Goal: Navigation & Orientation: Go to known website

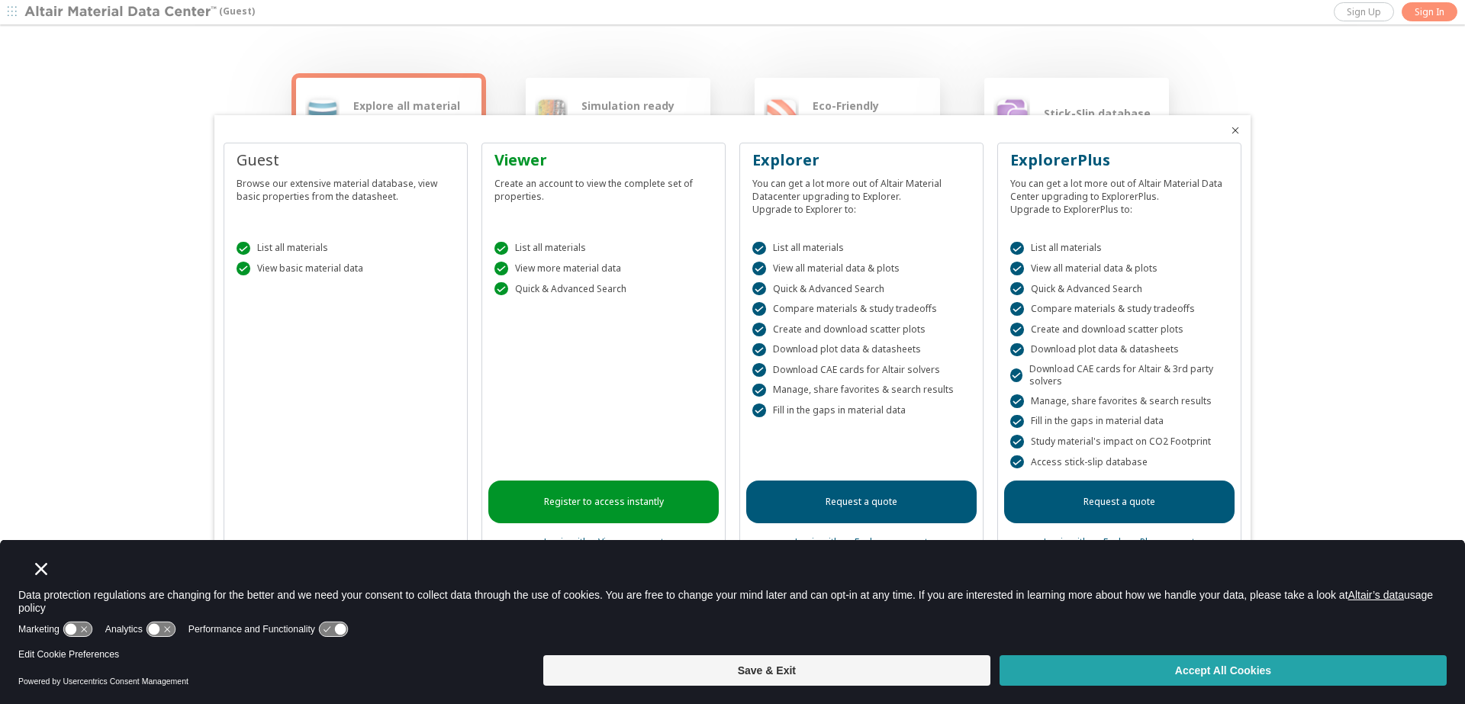
click at [1085, 668] on button "Accept All Cookies" at bounding box center [1223, 670] width 447 height 31
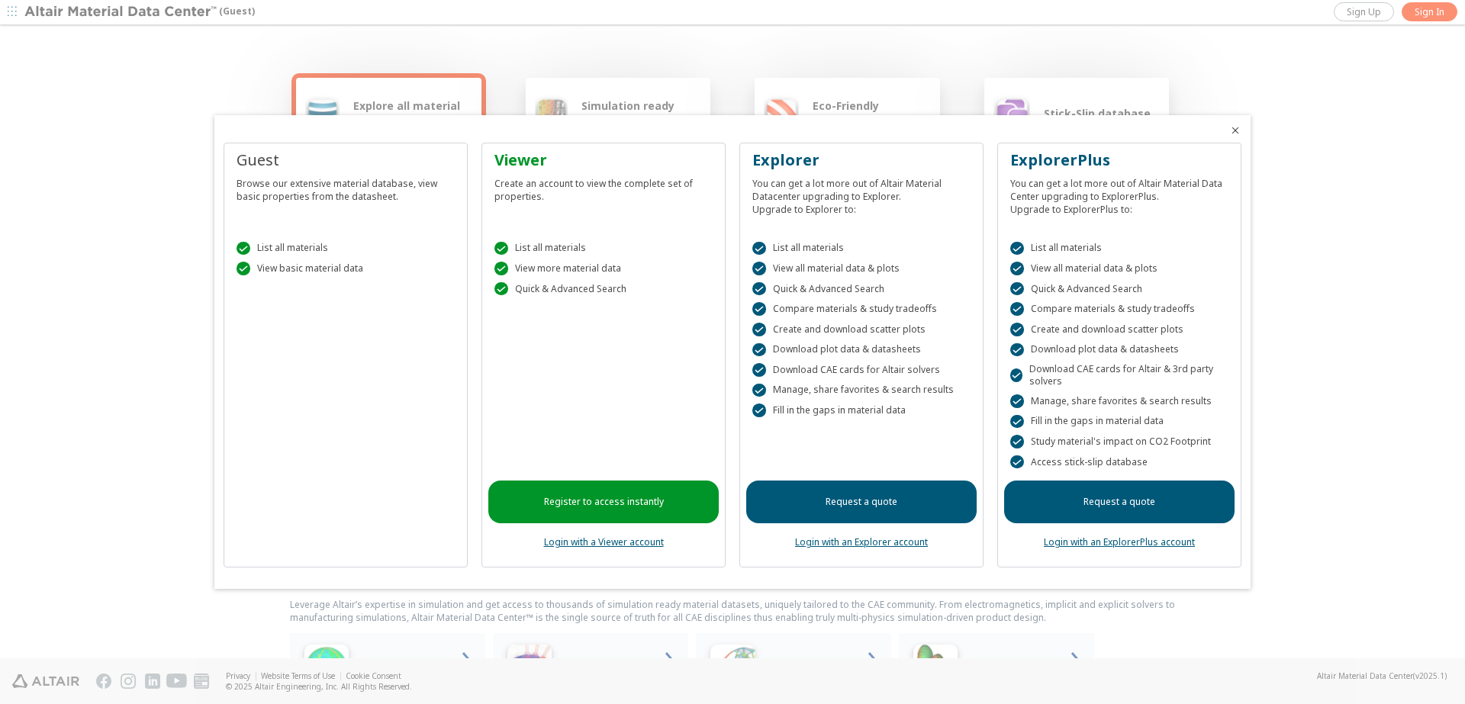
click at [285, 392] on div "Guest Browse our extensive material database, view basic properties from the da…" at bounding box center [346, 356] width 244 height 426
click at [1229, 137] on div "Guest Browse our extensive material database, view basic properties from the da…" at bounding box center [732, 362] width 1036 height 456
click at [1244, 127] on span "Close" at bounding box center [1235, 130] width 18 height 12
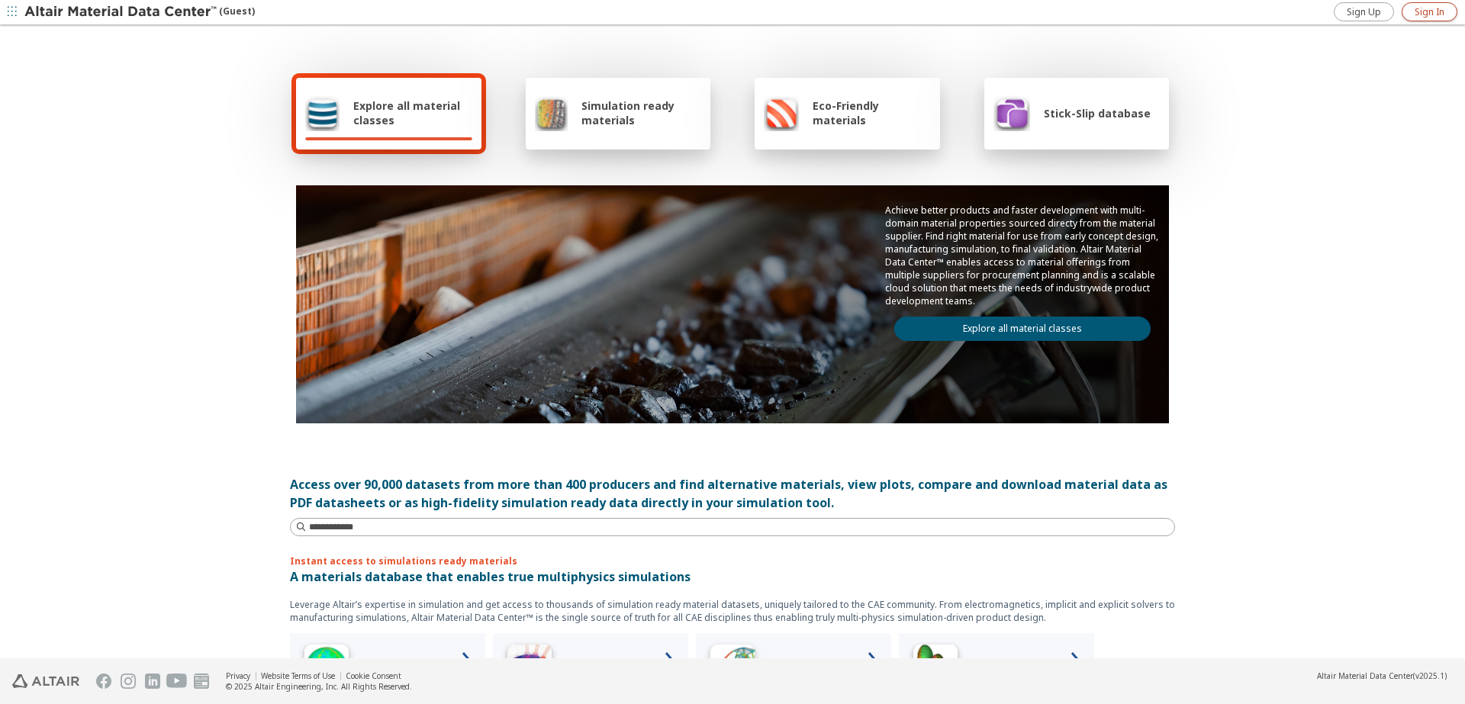
click at [1411, 13] on link "Sign In" at bounding box center [1430, 11] width 56 height 19
